Goal: Task Accomplishment & Management: Use online tool/utility

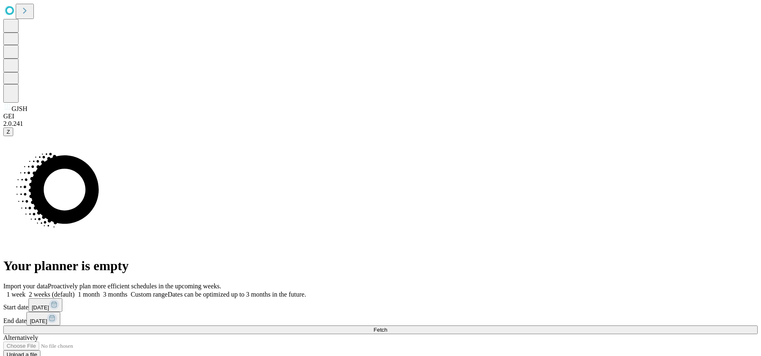
click at [600, 326] on button "Fetch" at bounding box center [380, 330] width 755 height 9
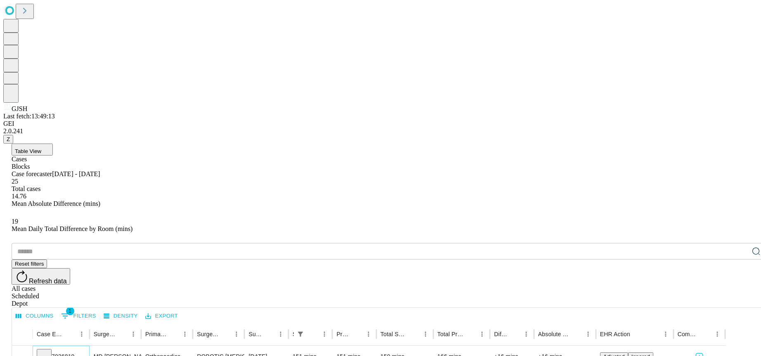
click at [48, 351] on icon at bounding box center [44, 355] width 8 height 8
